Goal: Transaction & Acquisition: Purchase product/service

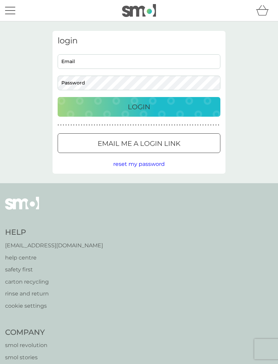
click at [133, 58] on input "Email" at bounding box center [139, 61] width 163 height 15
type input "fimbailey@gmail.com"
click at [146, 106] on p "Login" at bounding box center [139, 107] width 22 height 11
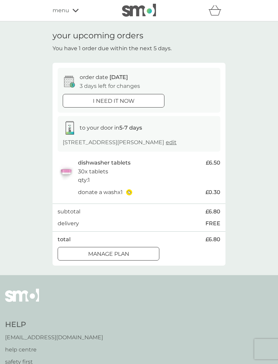
click at [130, 253] on div "Manage plan" at bounding box center [108, 254] width 101 height 9
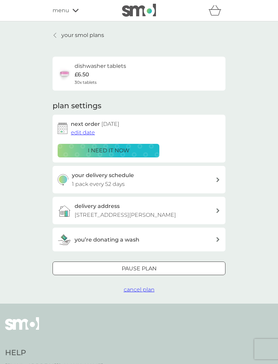
click at [56, 33] on icon at bounding box center [55, 35] width 3 height 5
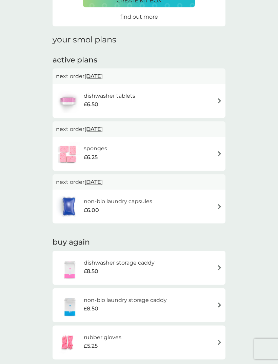
scroll to position [68, 0]
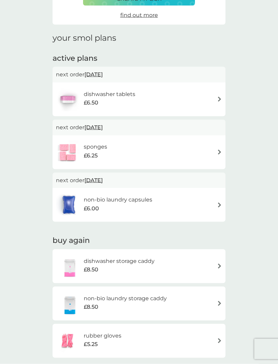
click at [213, 99] on div "dishwasher tablets £6.50" at bounding box center [139, 100] width 166 height 24
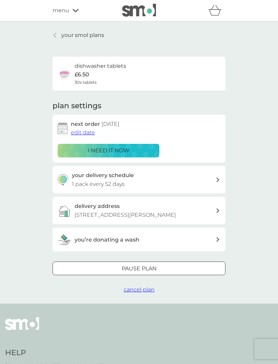
click at [86, 133] on span "edit date" at bounding box center [83, 132] width 24 height 6
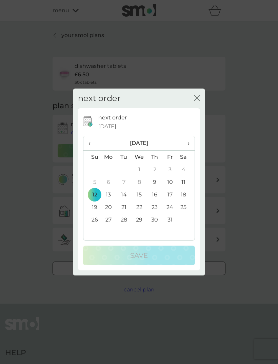
click at [188, 150] on span "›" at bounding box center [186, 143] width 7 height 14
click at [108, 188] on td "3" at bounding box center [109, 182] width 16 height 13
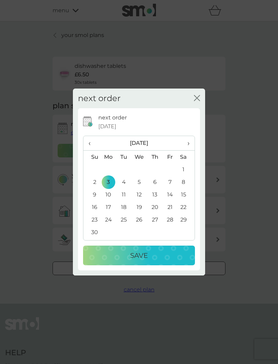
click at [140, 261] on p "Save" at bounding box center [139, 255] width 18 height 11
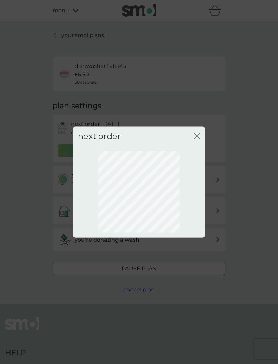
click at [197, 139] on icon "close" at bounding box center [197, 136] width 6 height 6
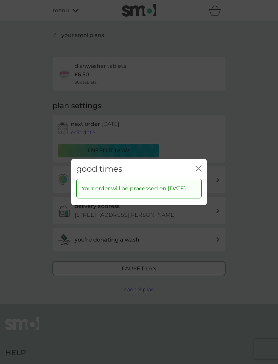
click at [199, 168] on div "good times close" at bounding box center [139, 169] width 136 height 20
click at [196, 171] on icon "close" at bounding box center [199, 168] width 6 height 6
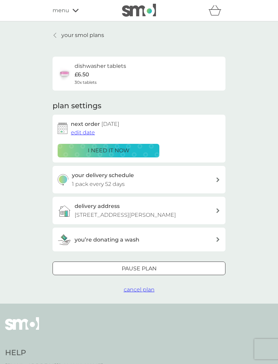
click at [95, 35] on p "your smol plans" at bounding box center [82, 35] width 43 height 9
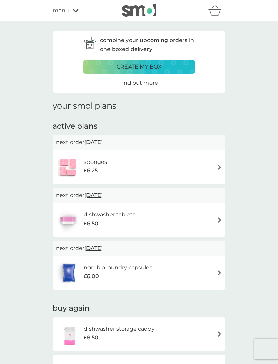
click at [103, 143] on span "[DATE]" at bounding box center [94, 142] width 18 height 13
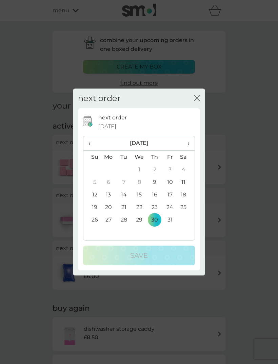
click at [190, 150] on span "›" at bounding box center [186, 143] width 7 height 14
click at [110, 188] on td "3" at bounding box center [109, 182] width 16 height 13
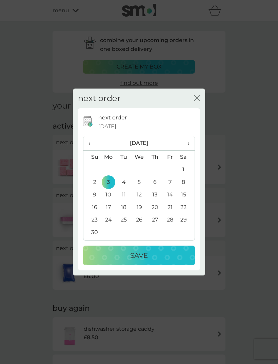
click at [145, 261] on p "Save" at bounding box center [139, 255] width 18 height 11
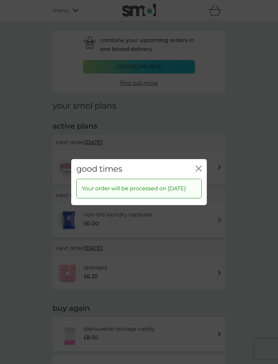
click at [197, 171] on div "good times close" at bounding box center [139, 169] width 136 height 20
click at [198, 171] on icon "close" at bounding box center [199, 168] width 6 height 6
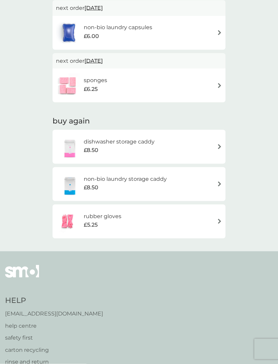
scroll to position [187, 0]
click at [217, 220] on img at bounding box center [219, 221] width 5 height 5
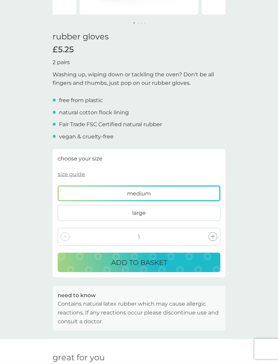
scroll to position [150, 0]
click at [172, 268] on button "ADD TO BASKET" at bounding box center [139, 263] width 163 height 20
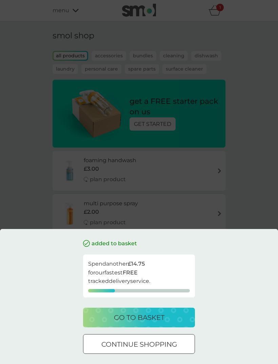
click at [166, 323] on div "go to basket" at bounding box center [139, 317] width 98 height 11
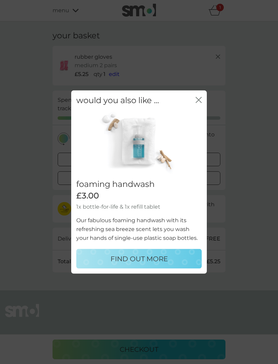
click at [204, 110] on div "would you also like ... close" at bounding box center [139, 100] width 136 height 20
click at [198, 103] on icon "close" at bounding box center [199, 100] width 6 height 6
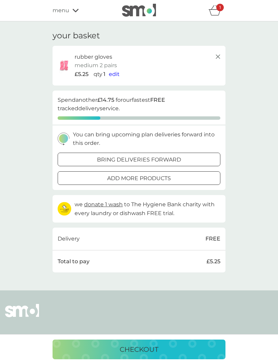
click at [118, 72] on span "edit" at bounding box center [114, 74] width 11 height 6
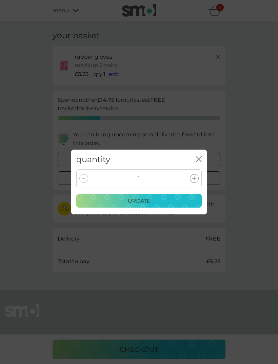
click at [196, 157] on icon "close" at bounding box center [197, 159] width 3 height 5
